Goal: Find specific page/section: Find specific page/section

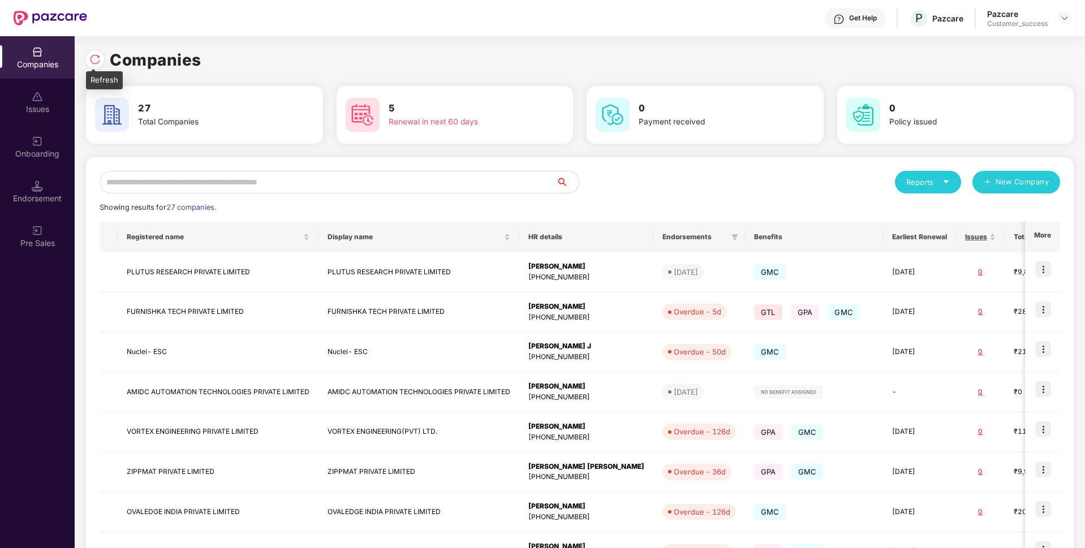
click at [92, 60] on img at bounding box center [94, 59] width 11 height 11
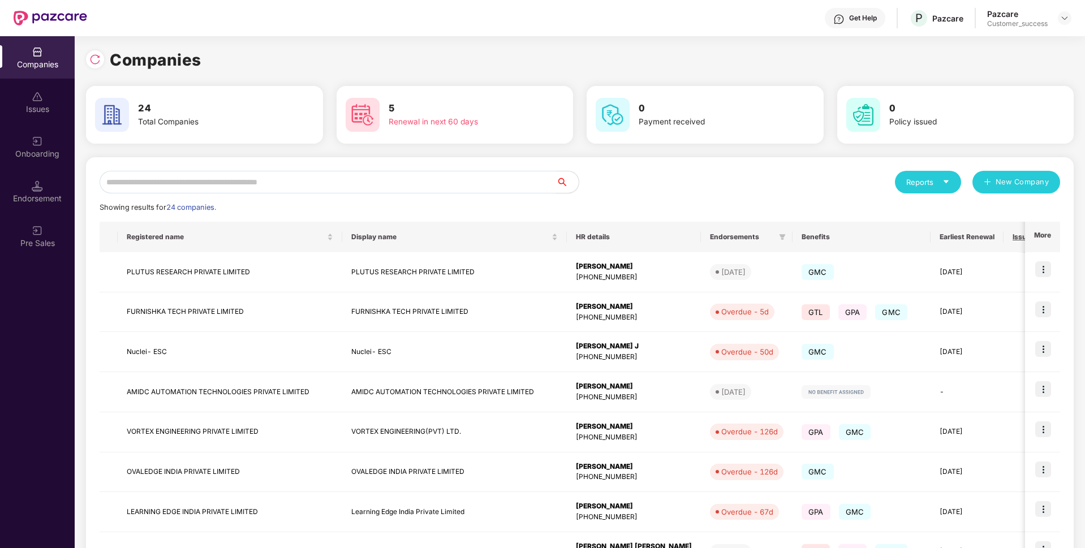
click at [196, 184] on input "text" at bounding box center [328, 182] width 456 height 23
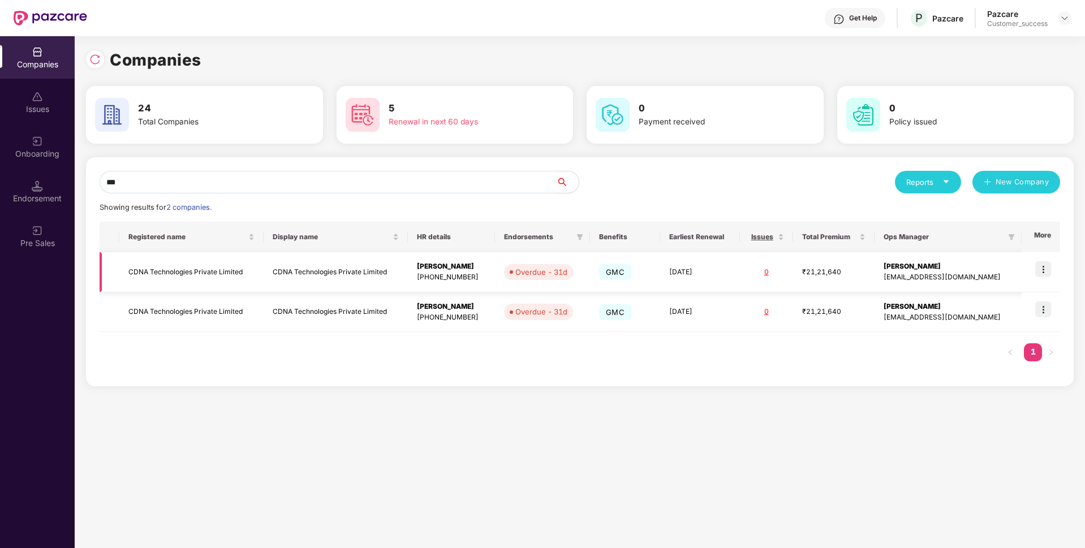
type input "***"
click at [159, 263] on td "CDNA Technologies Private Limited" at bounding box center [191, 272] width 144 height 40
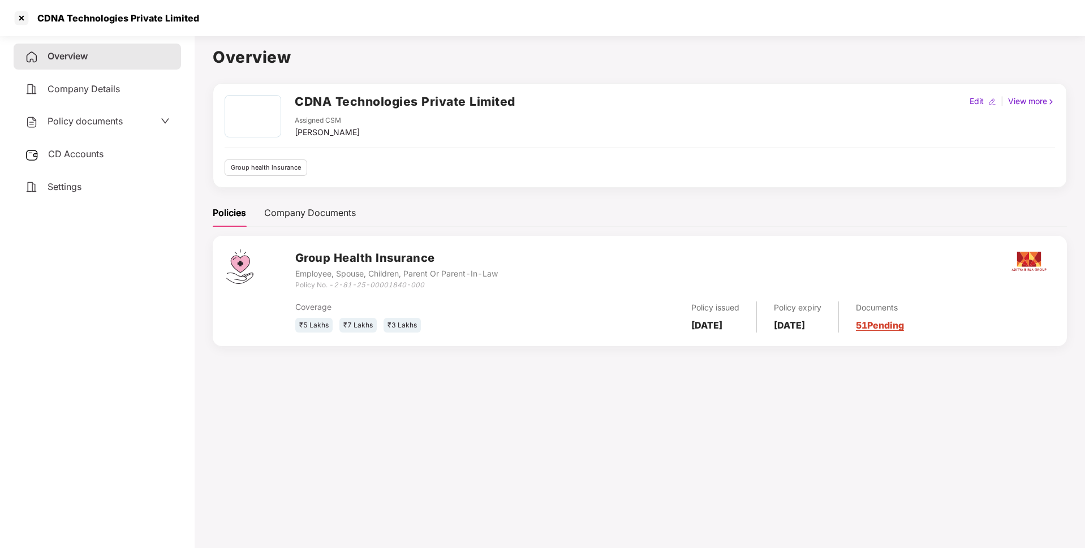
click at [90, 14] on div "CDNA Technologies Private Limited" at bounding box center [115, 17] width 169 height 11
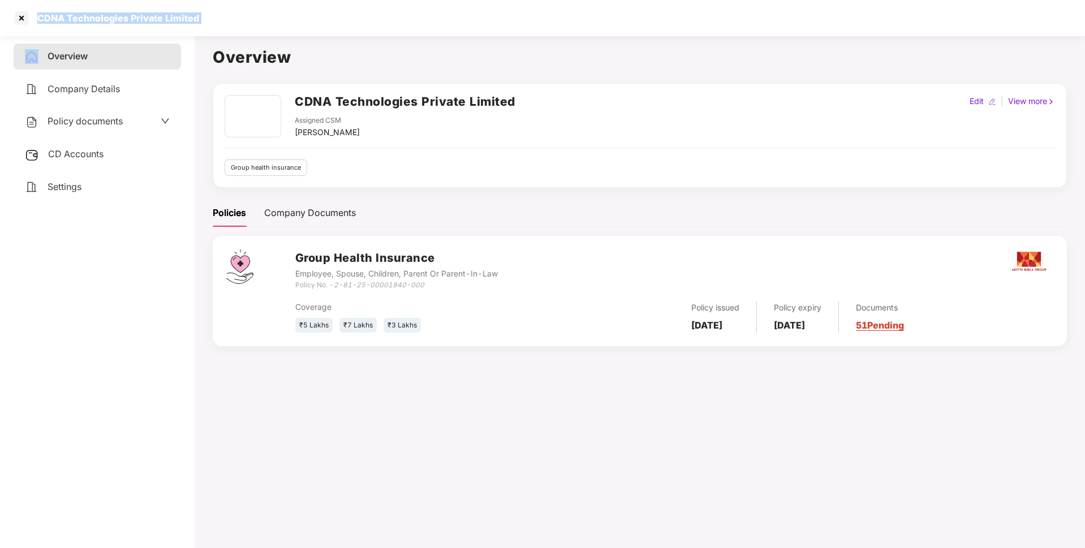
copy div "CDNA Technologies Private Limited"
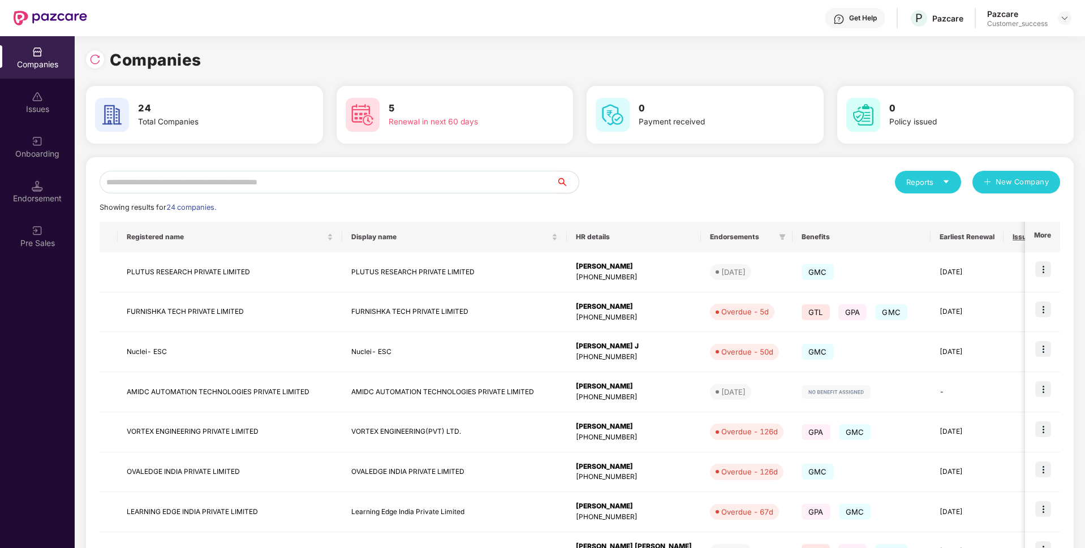
click at [331, 185] on input "text" at bounding box center [328, 182] width 456 height 23
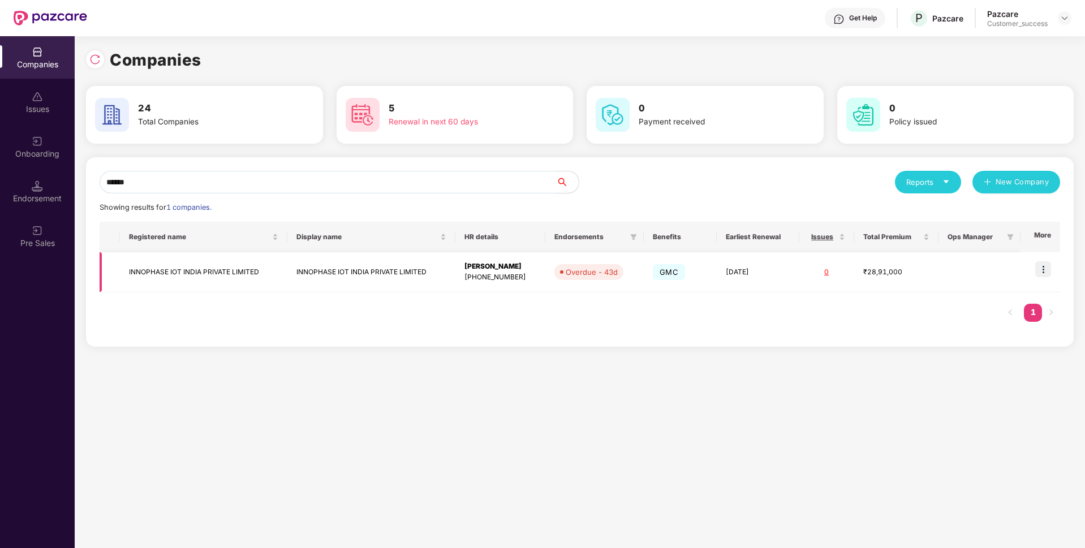
type input "******"
click at [213, 282] on td "INNOPHASE IOT INDIA PRIVATE LIMITED" at bounding box center [203, 272] width 167 height 40
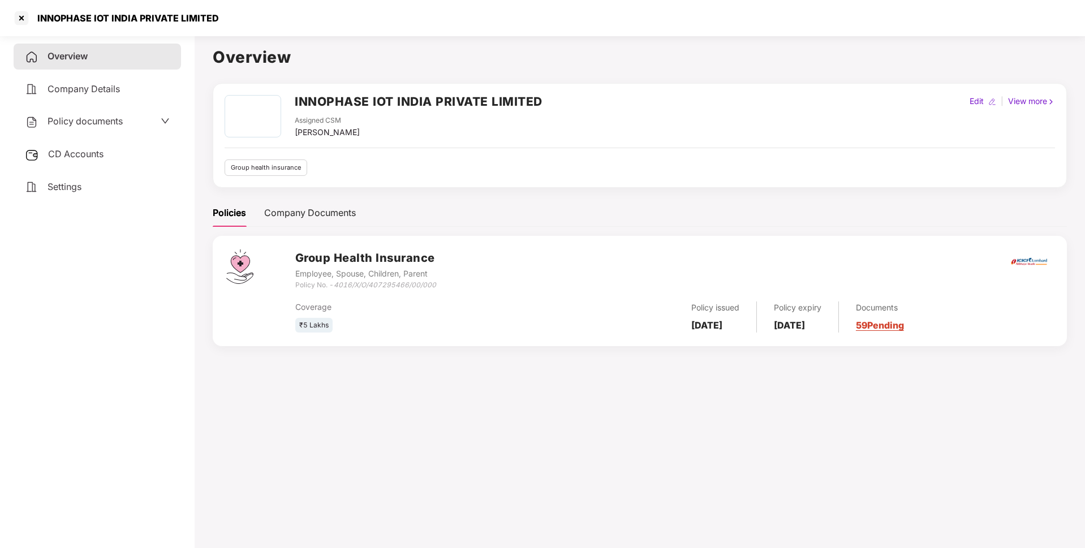
click at [121, 118] on span "Policy documents" at bounding box center [84, 120] width 75 height 11
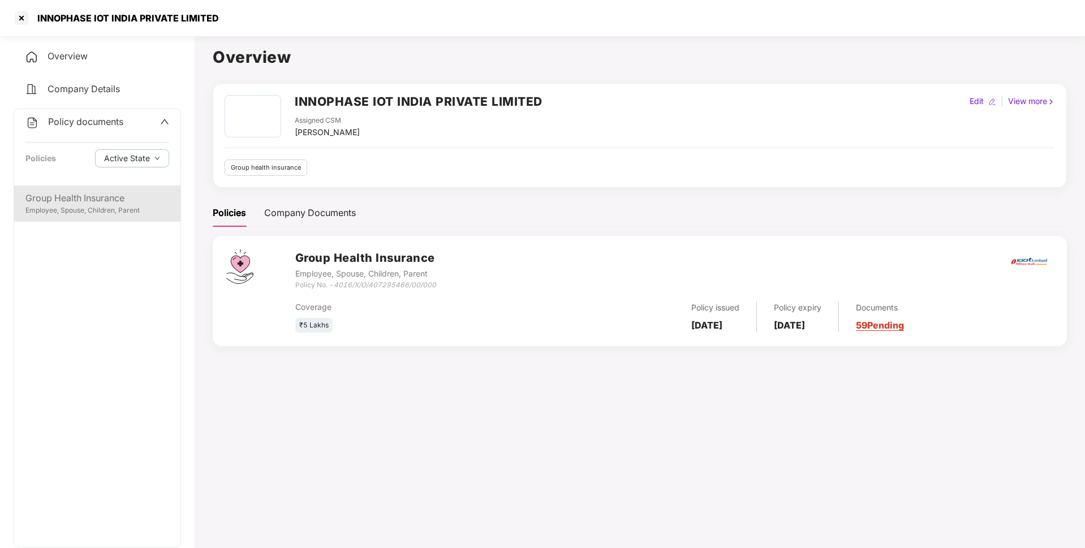
click at [116, 198] on div "Group Health Insurance" at bounding box center [97, 198] width 144 height 14
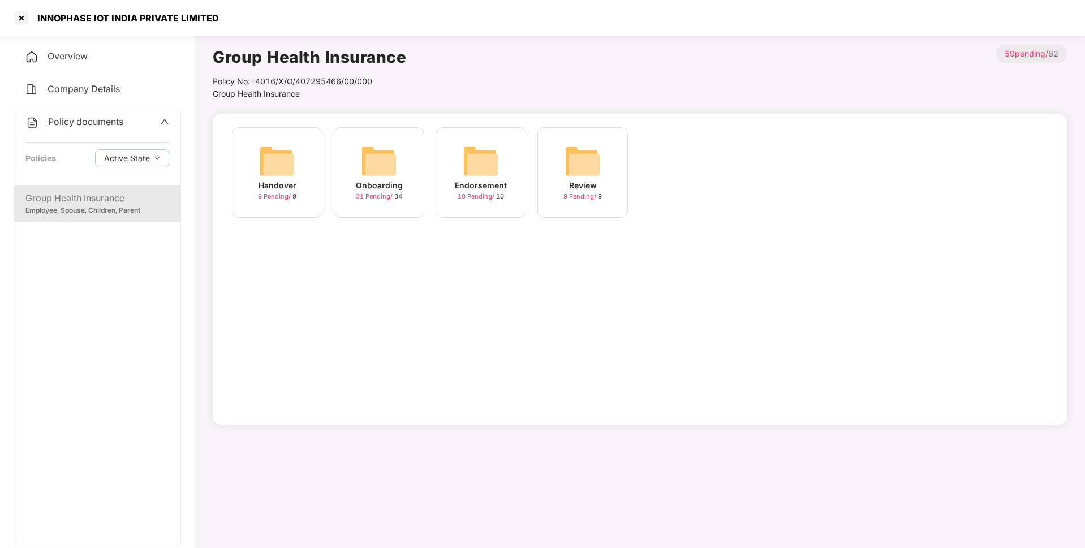
click at [393, 171] on img at bounding box center [379, 161] width 36 height 36
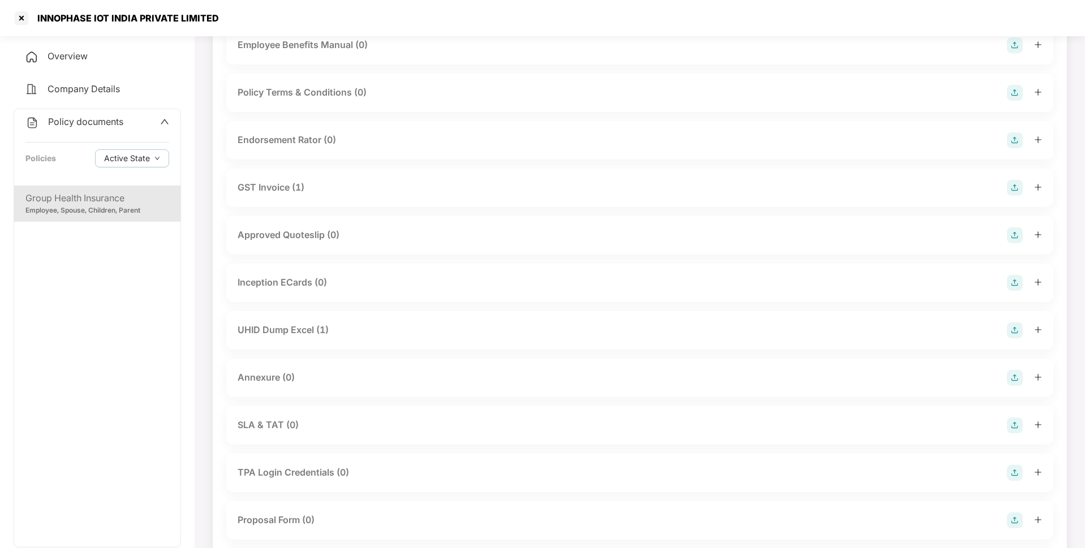
scroll to position [292, 0]
